Goal: Transaction & Acquisition: Obtain resource

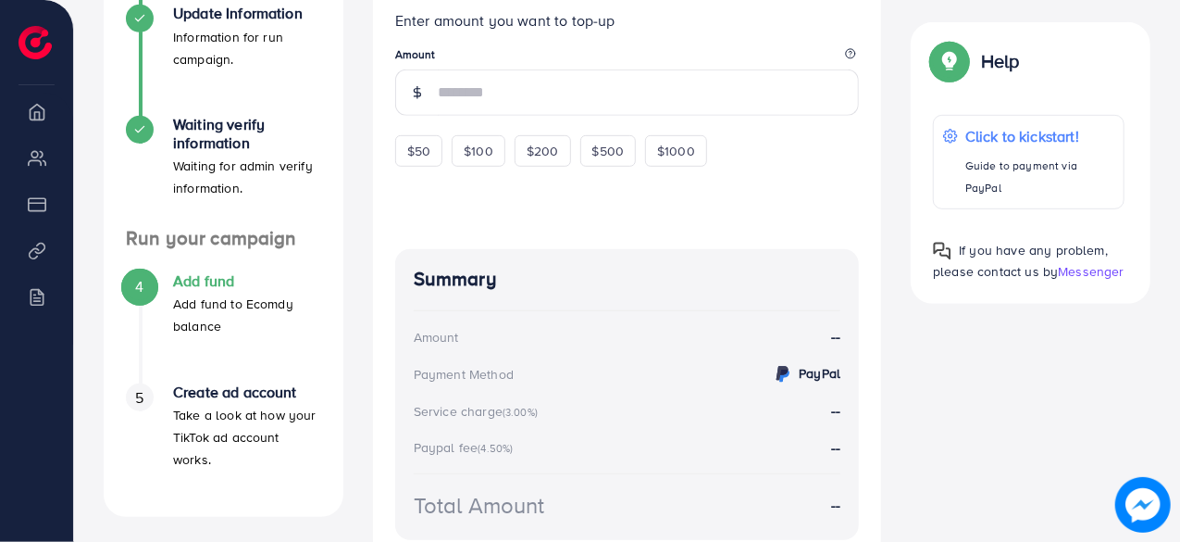
scroll to position [456, 0]
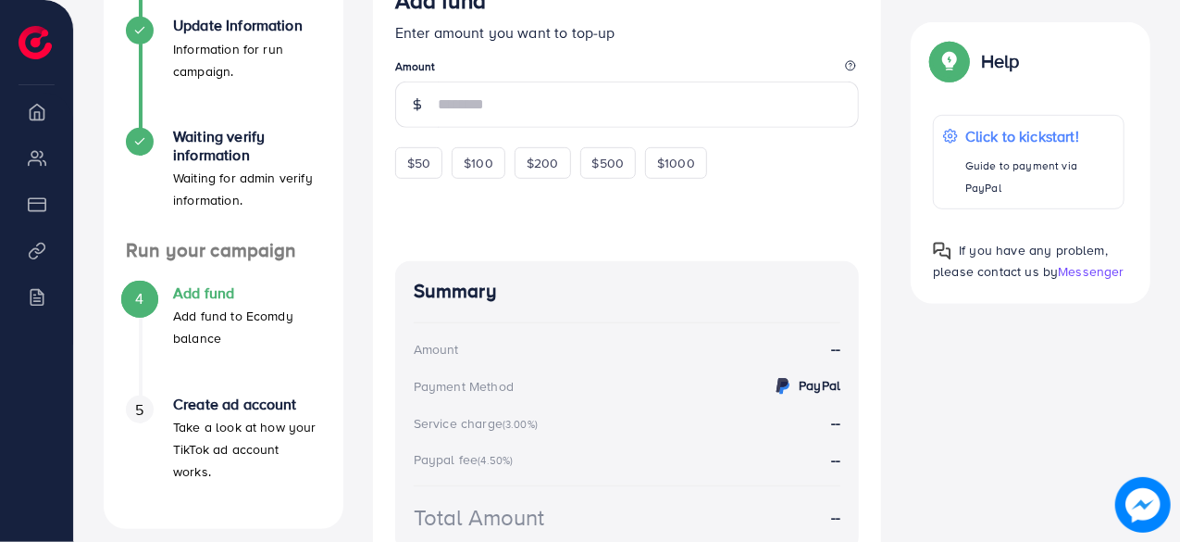
click at [222, 312] on p "Add fund to Ecomdy balance" at bounding box center [247, 327] width 148 height 44
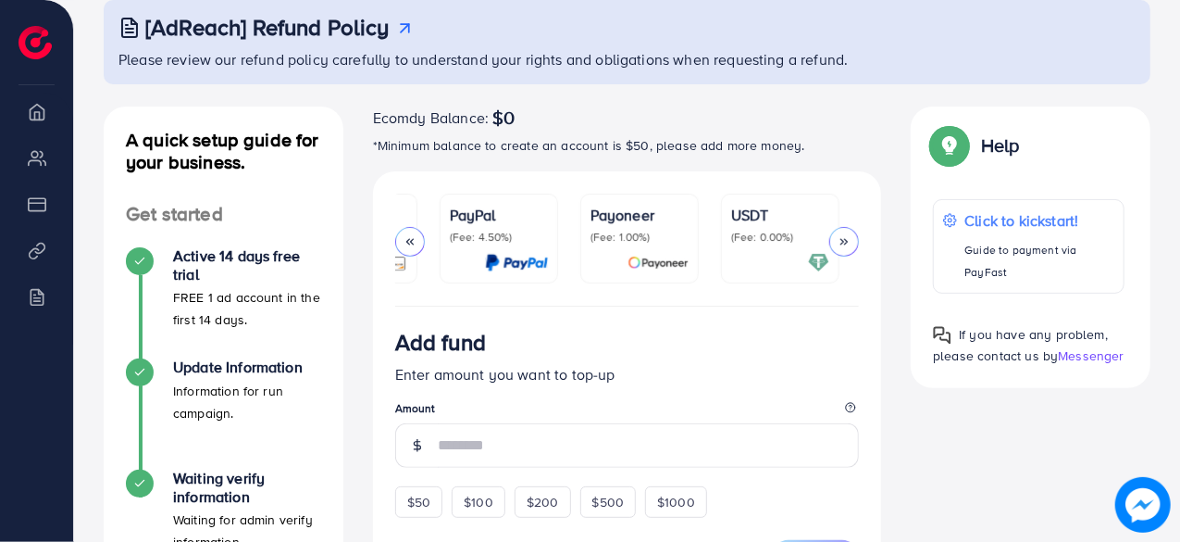
scroll to position [0, 357]
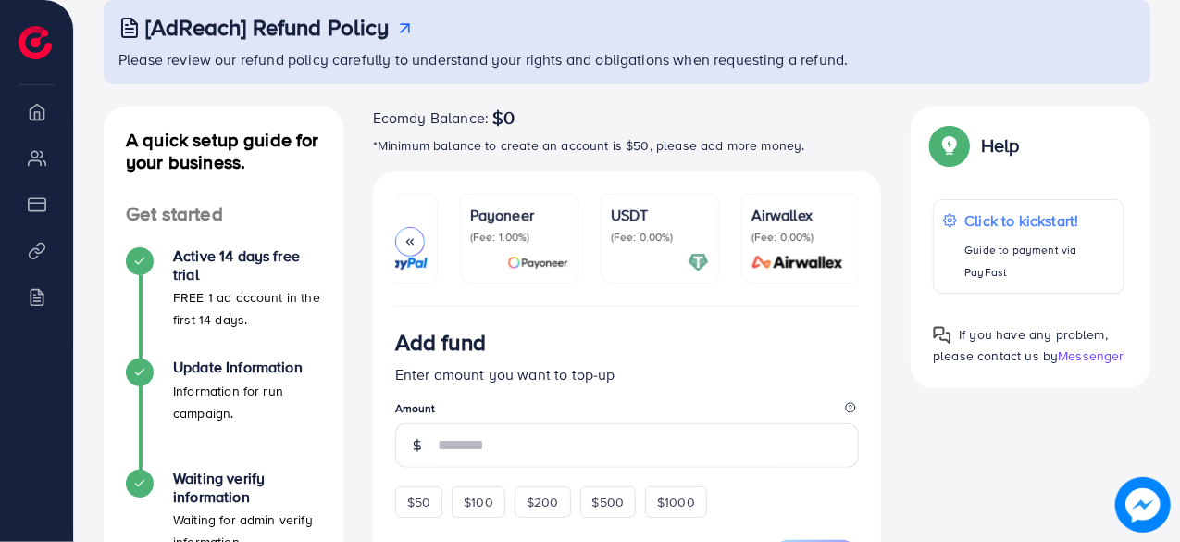
click at [700, 205] on p "USDT" at bounding box center [660, 215] width 98 height 22
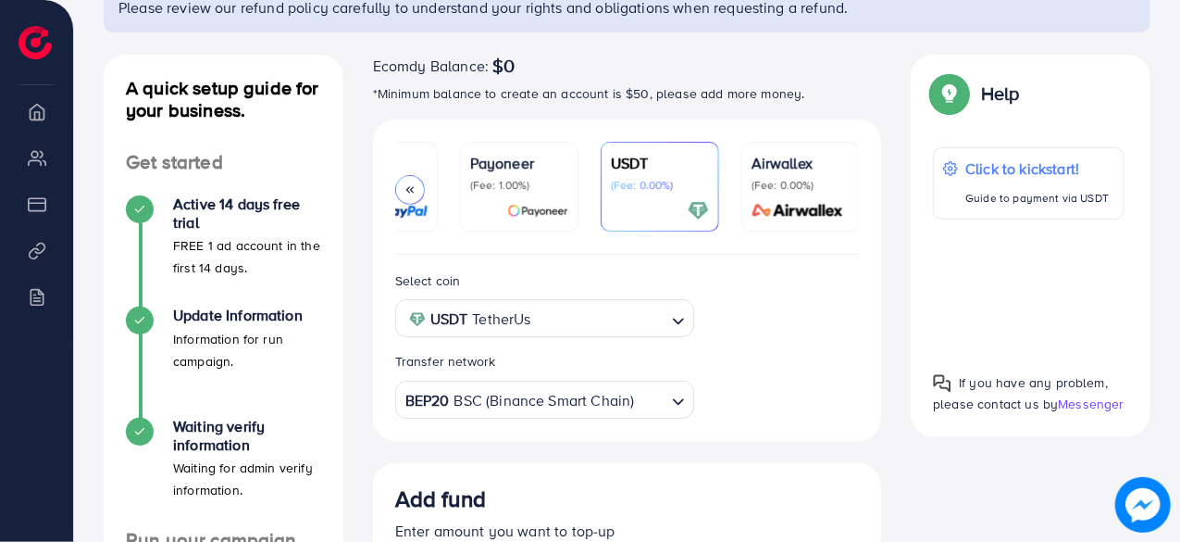
scroll to position [163, 0]
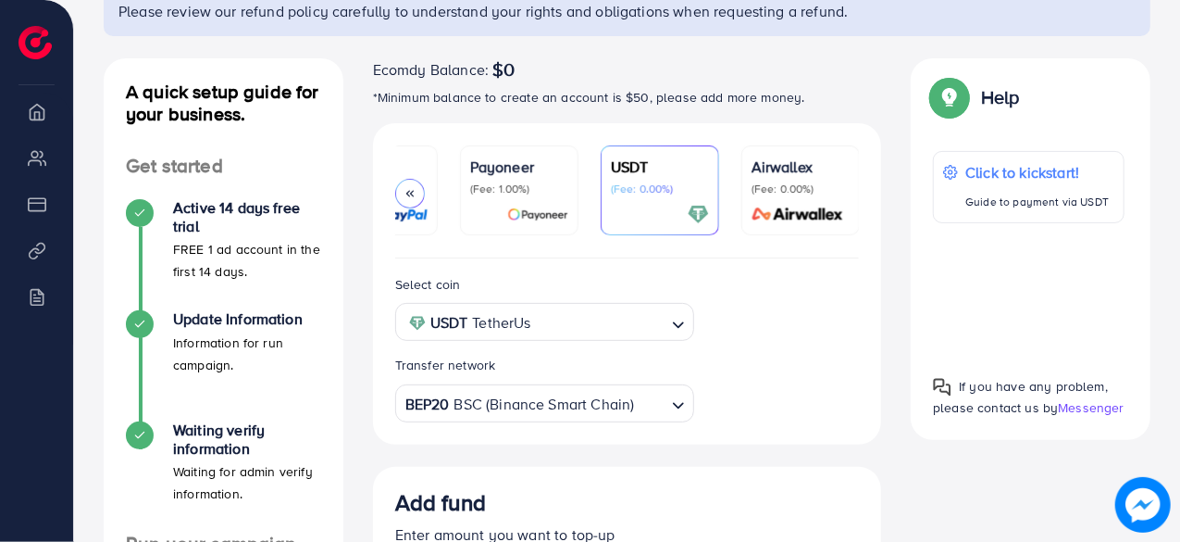
click at [44, 156] on li "My ad accounts" at bounding box center [36, 157] width 73 height 37
click at [24, 203] on li "Payment" at bounding box center [36, 203] width 73 height 37
click at [33, 238] on li "Product Links" at bounding box center [36, 249] width 73 height 37
click at [32, 250] on li "Product Links" at bounding box center [36, 249] width 73 height 37
click at [19, 319] on ul "Overview My ad accounts Payment Product Links Billing" at bounding box center [36, 219] width 73 height 252
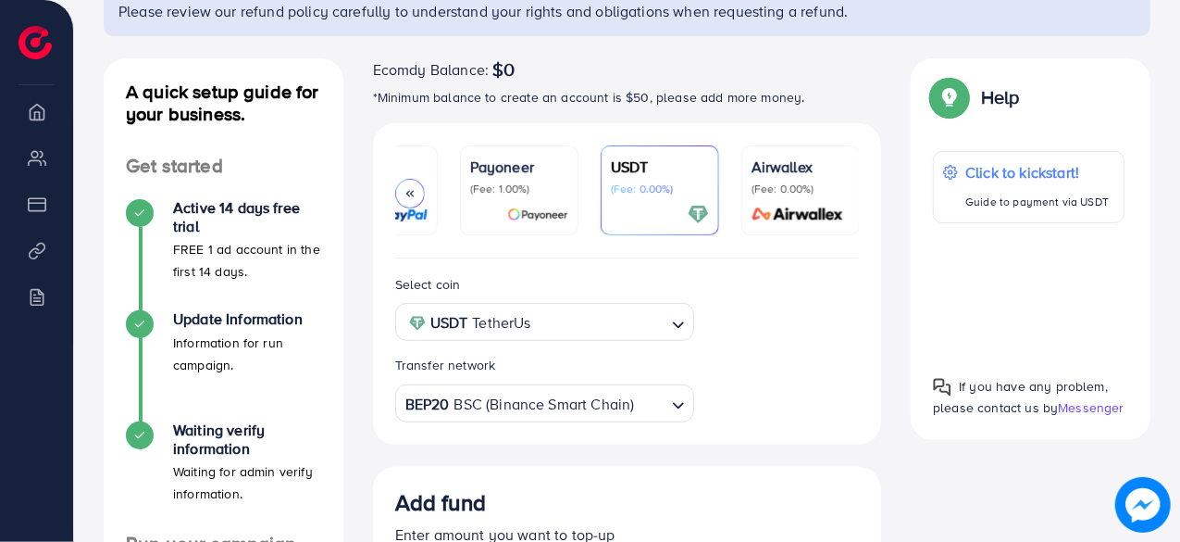
click at [27, 299] on li "Billing" at bounding box center [36, 296] width 73 height 37
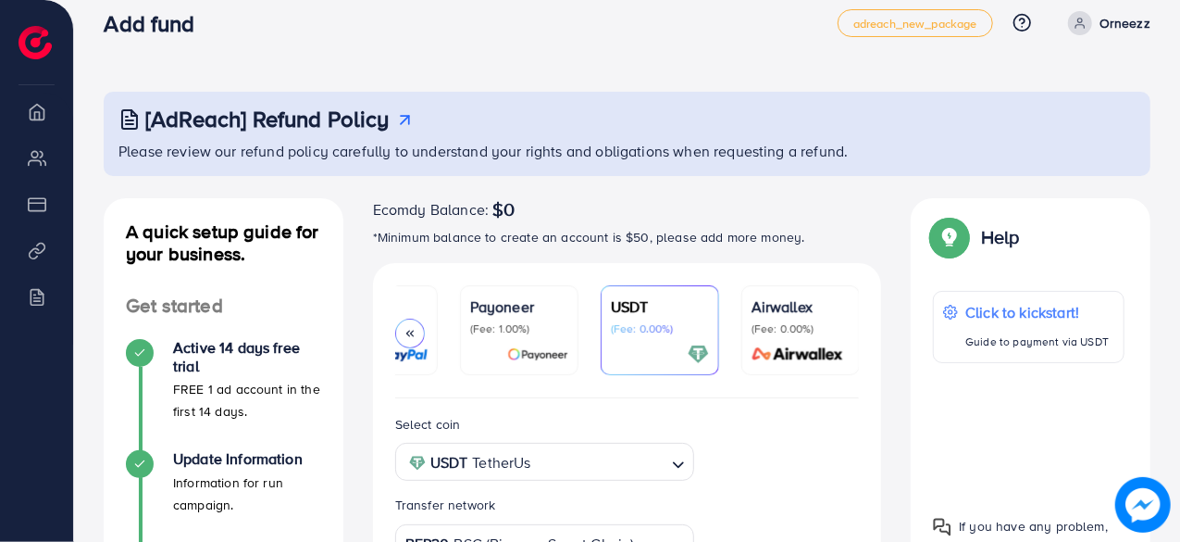
scroll to position [0, 0]
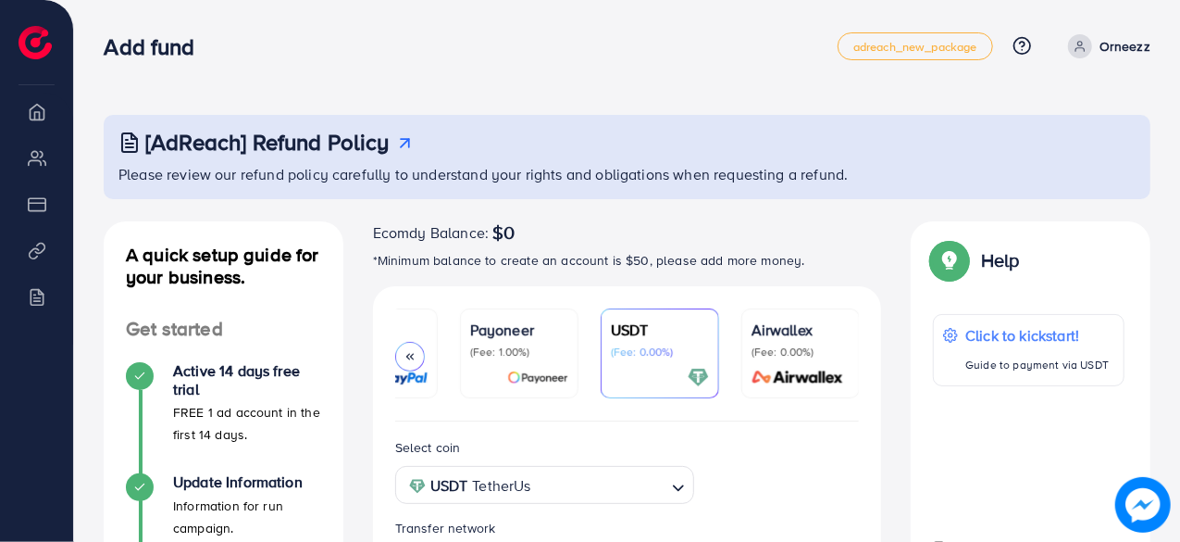
click at [1135, 510] on img at bounding box center [1143, 504] width 44 height 44
click at [1140, 57] on link "Orneezz" at bounding box center [1106, 46] width 90 height 24
